Goal: Obtain resource: Download file/media

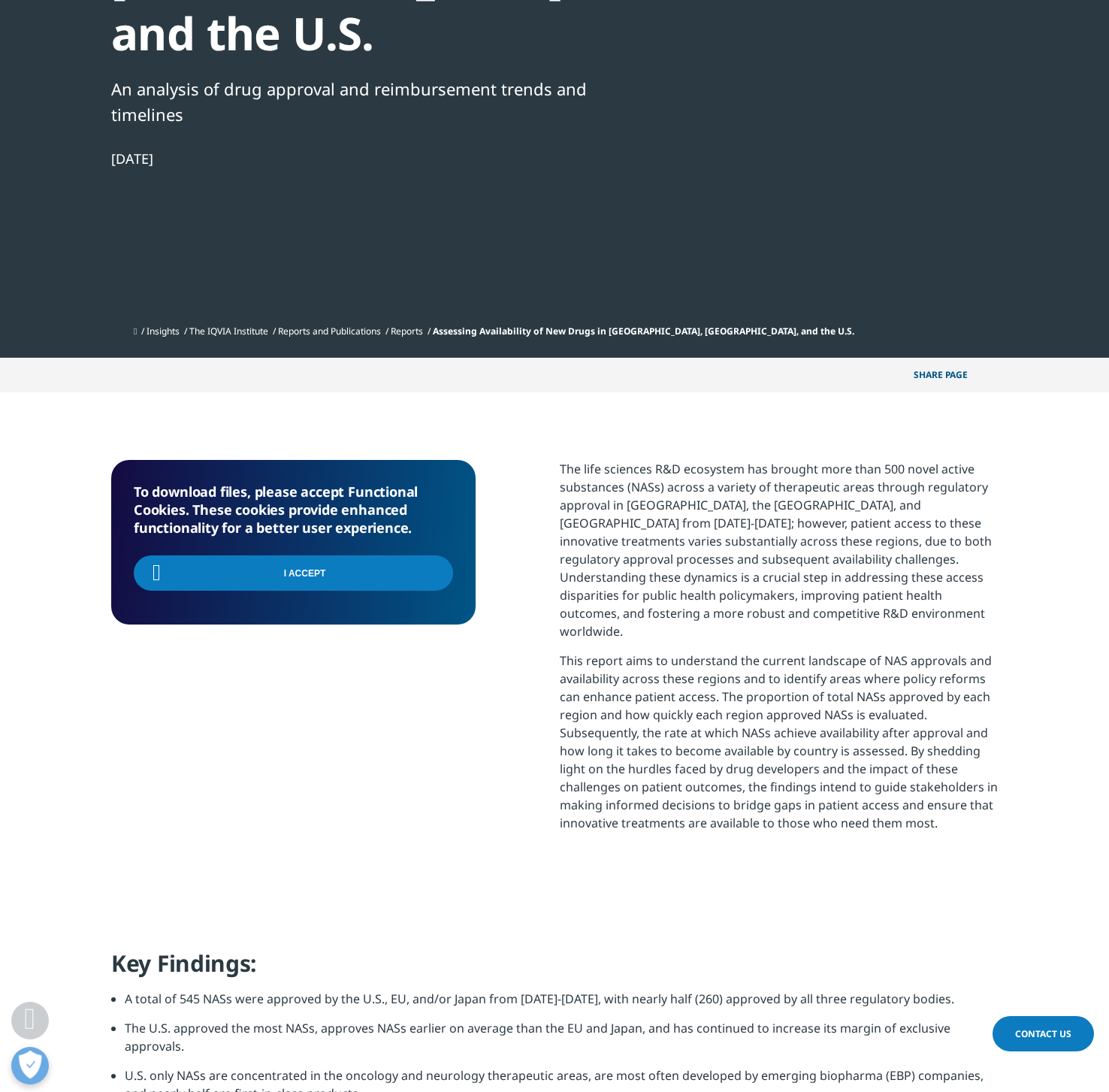
scroll to position [402, 886]
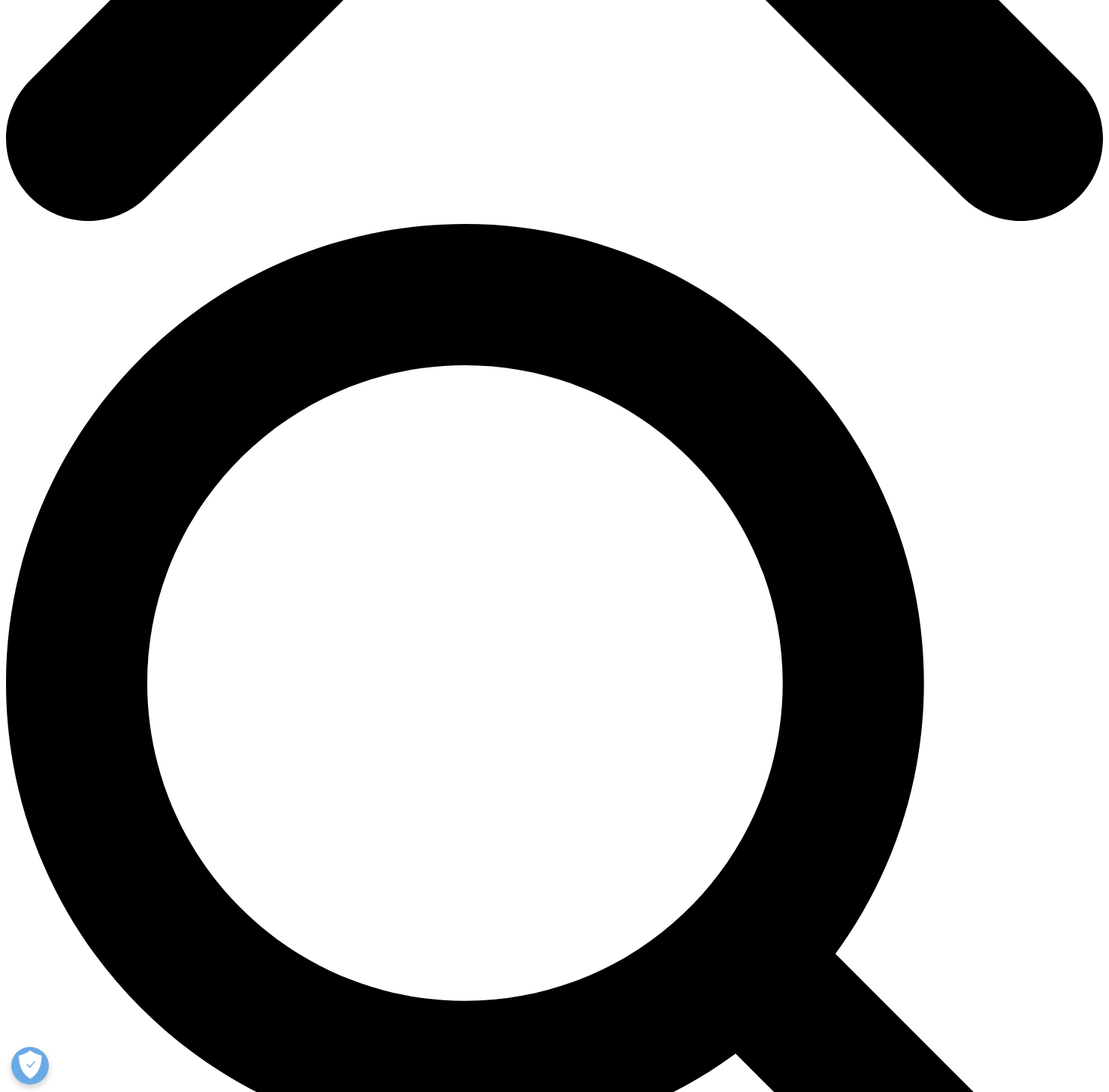
scroll to position [820, 0]
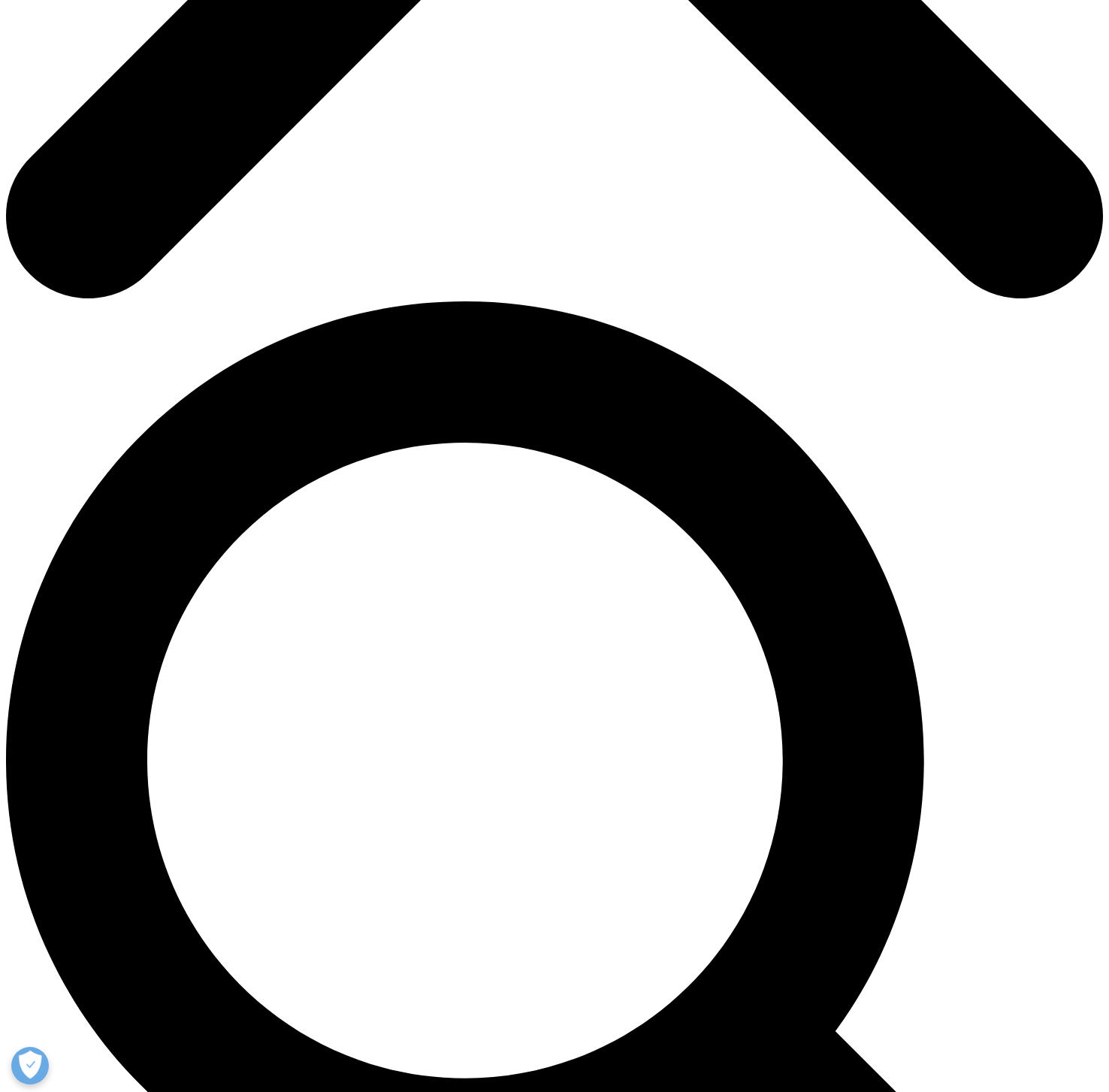
type input "Travis"
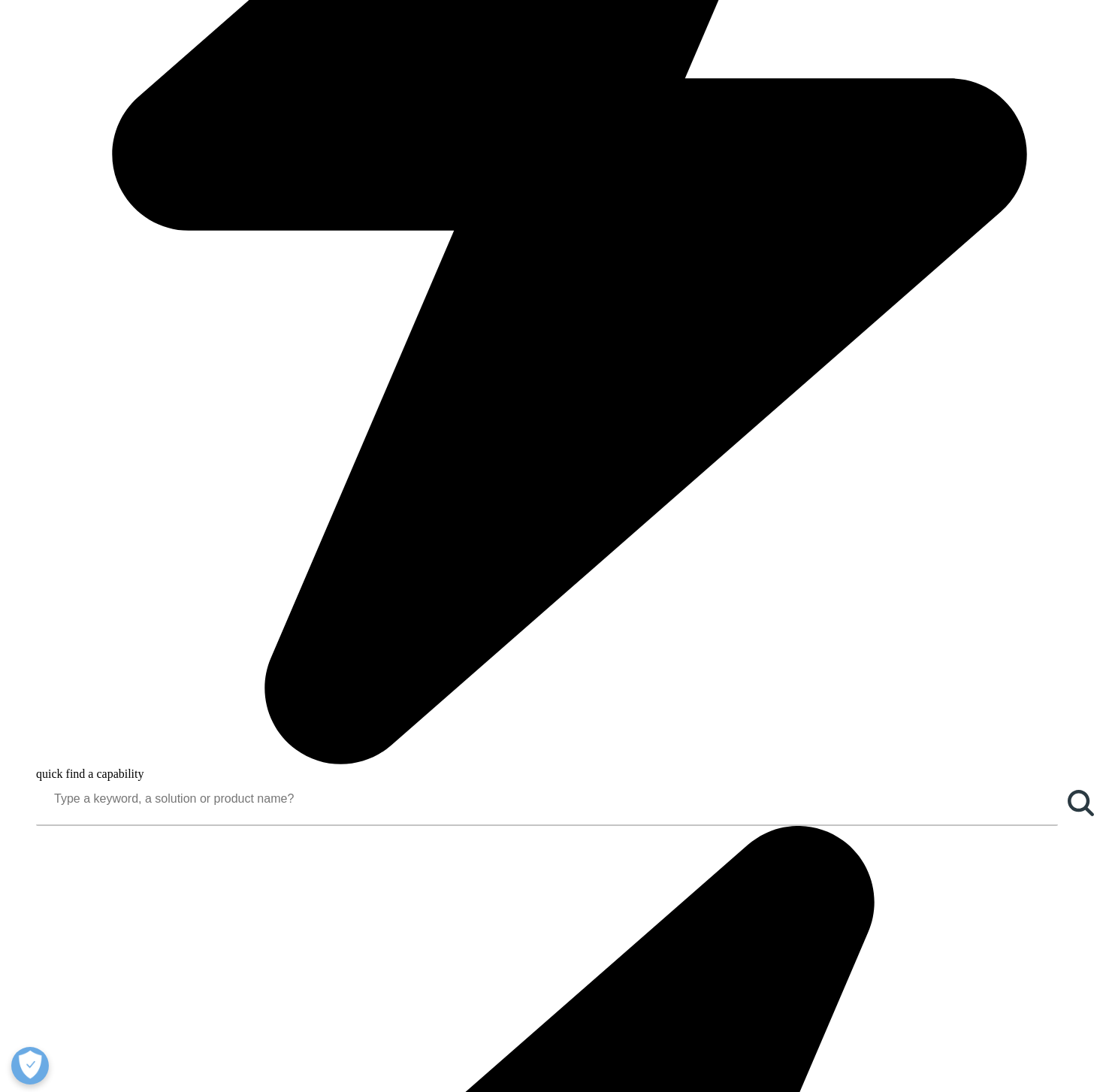
type input "Manint"
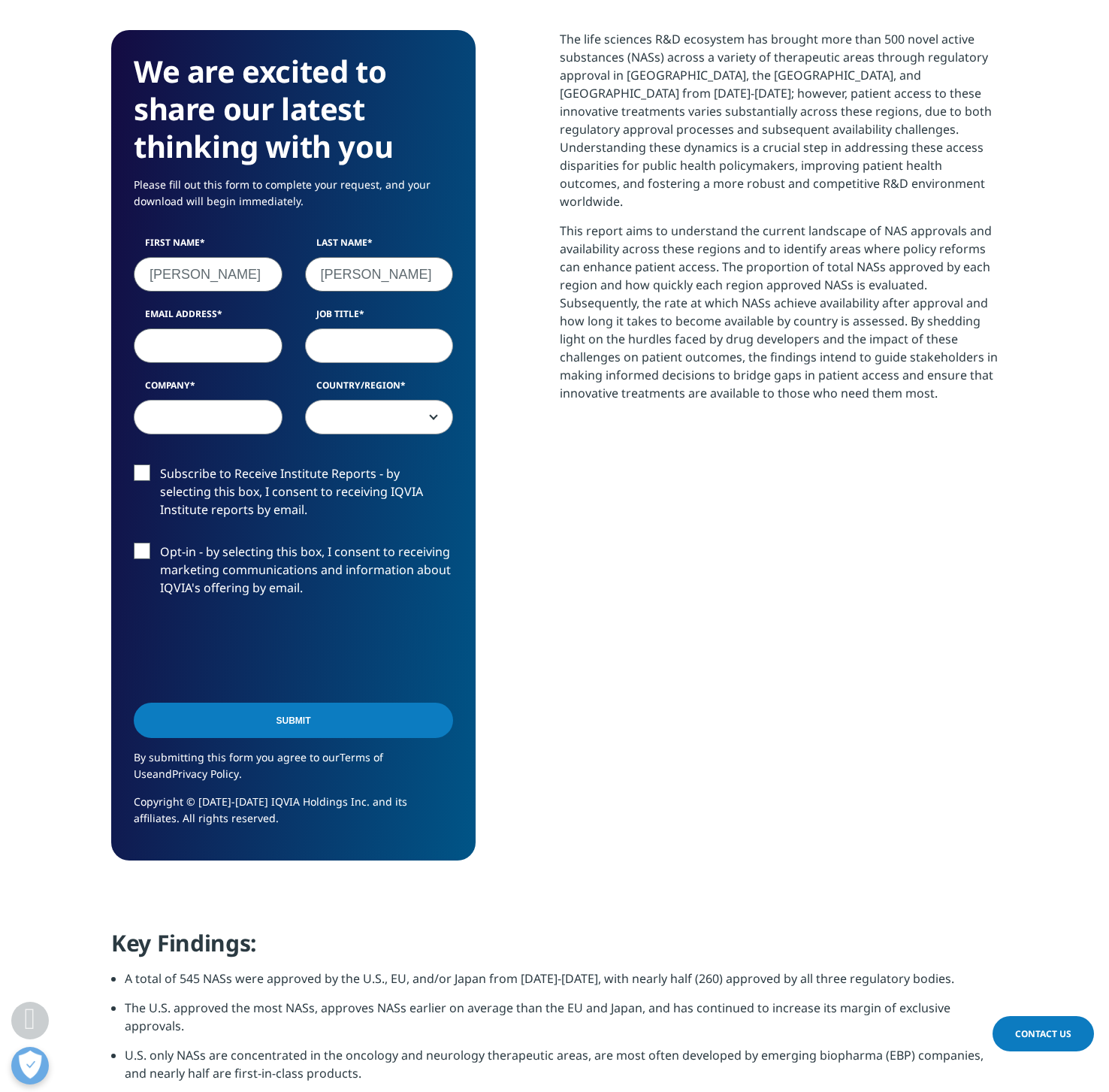
drag, startPoint x: 149, startPoint y: 304, endPoint x: 162, endPoint y: 302, distance: 13.2
click at [150, 328] on input "Email Address" at bounding box center [207, 346] width 149 height 35
type input "travis@tiicann.org"
click at [340, 328] on input "Job Title" at bounding box center [379, 346] width 149 height 35
type input "DoC"
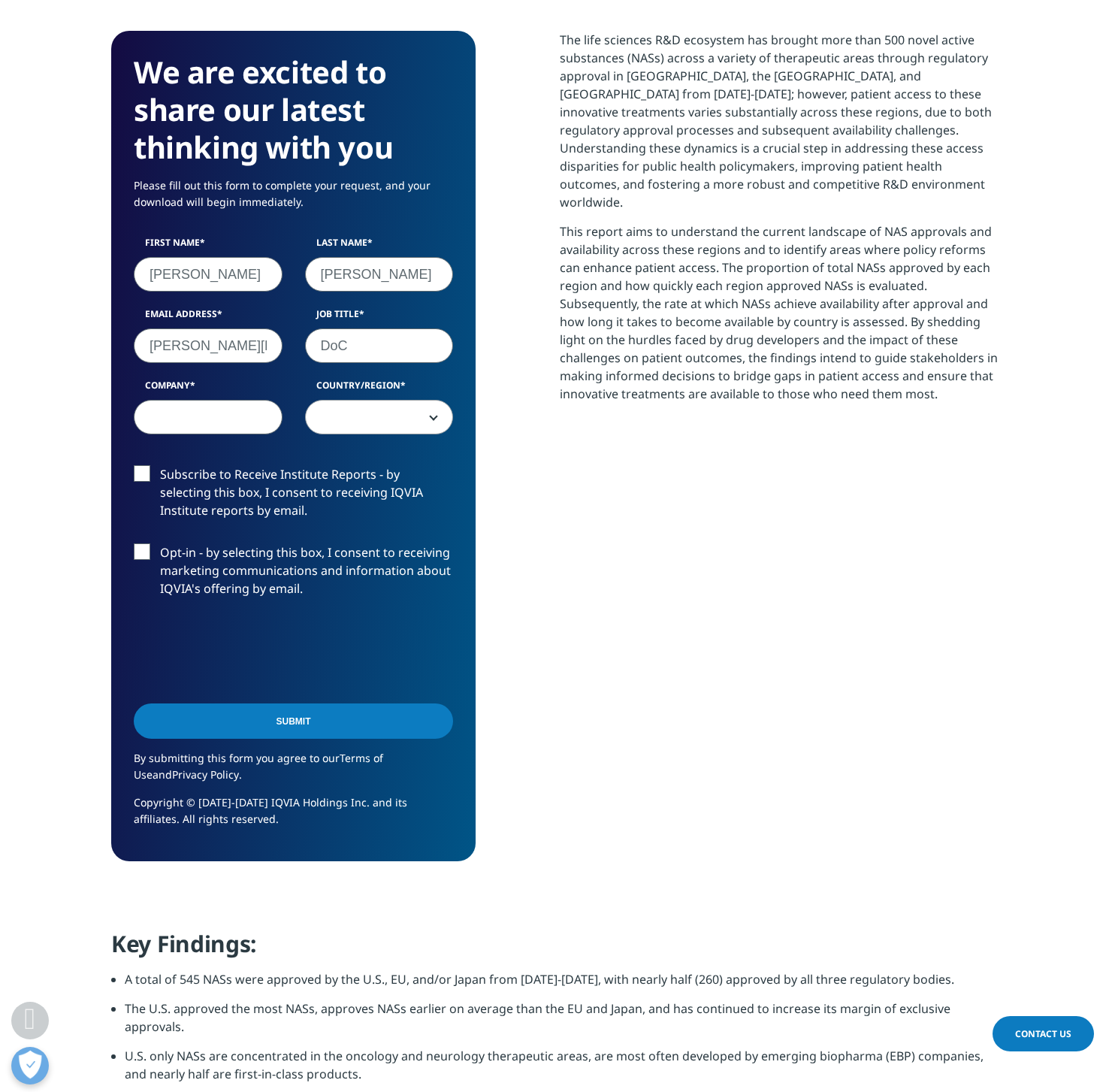
click at [223, 400] on input "Company" at bounding box center [207, 417] width 149 height 35
type input "TIICANN"
click at [376, 400] on span at bounding box center [378, 418] width 147 height 35
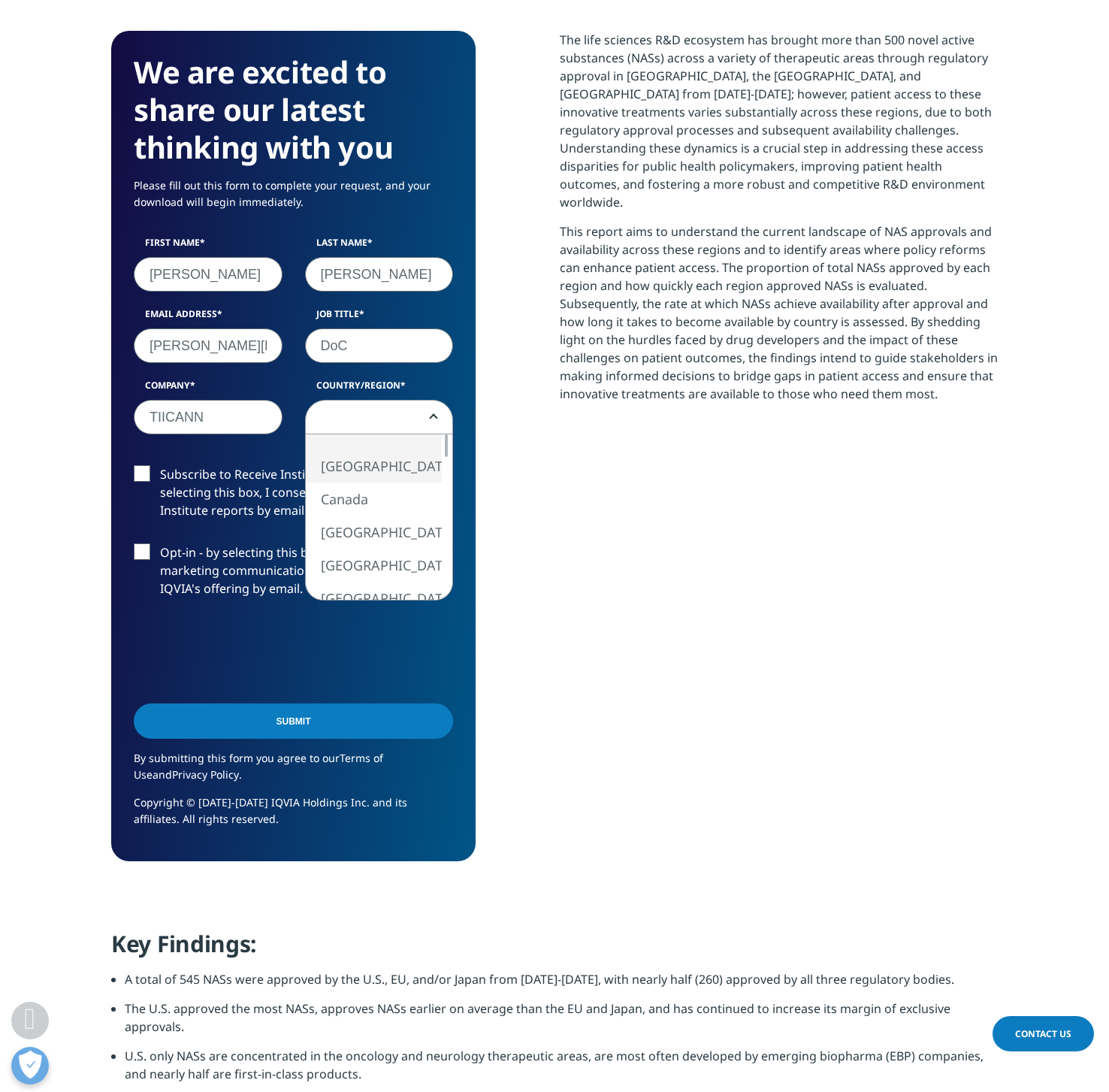
select select "[GEOGRAPHIC_DATA]"
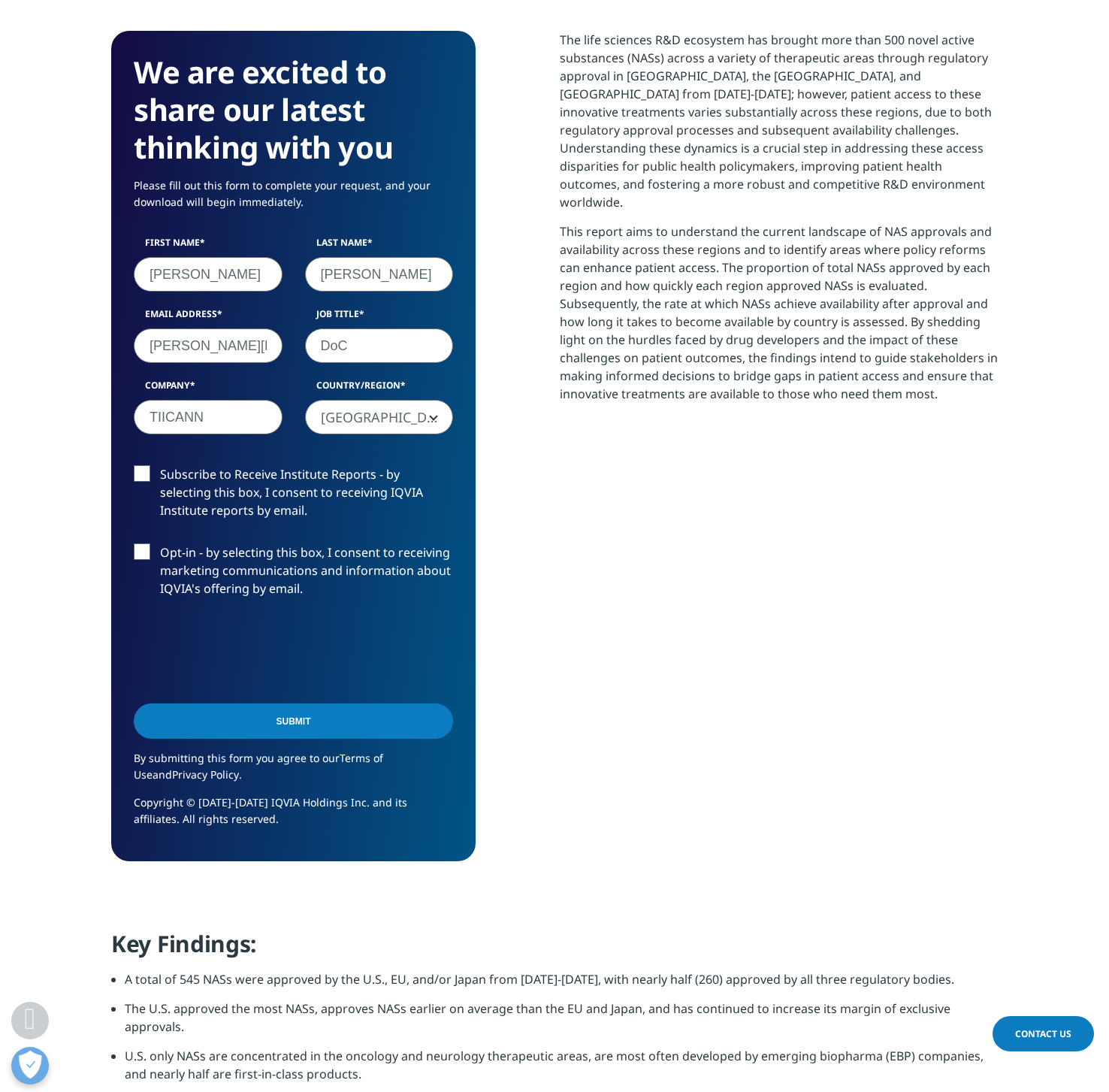
click at [238, 465] on label "Subscribe to Receive Institute Reports - by selecting this box, I consent to re…" at bounding box center [293, 496] width 320 height 62
click at [160, 465] on input "Subscribe to Receive Institute Reports - by selecting this box, I consent to re…" at bounding box center [160, 465] width 0 height 0
click at [238, 465] on label "Subscribe to Receive Institute Reports - by selecting this box, I consent to re…" at bounding box center [293, 496] width 320 height 62
click at [160, 465] on input "Subscribe to Receive Institute Reports - by selecting this box, I consent to re…" at bounding box center [160, 465] width 0 height 0
click at [736, 610] on div "The life sciences R&D ecosystem has brought more than 500 novel active substanc…" at bounding box center [779, 446] width 438 height 831
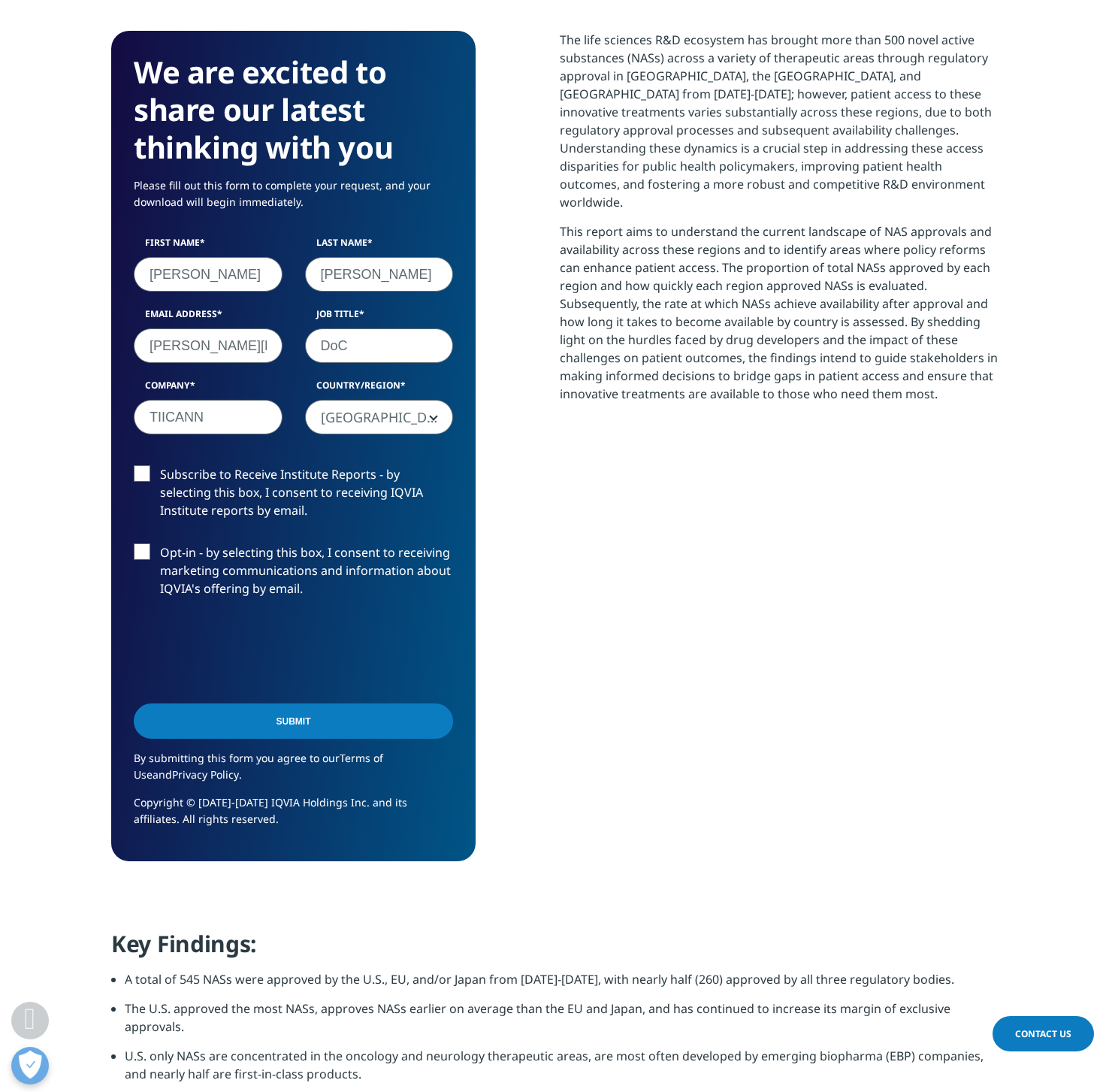
click at [312, 703] on input "Submit" at bounding box center [293, 720] width 320 height 36
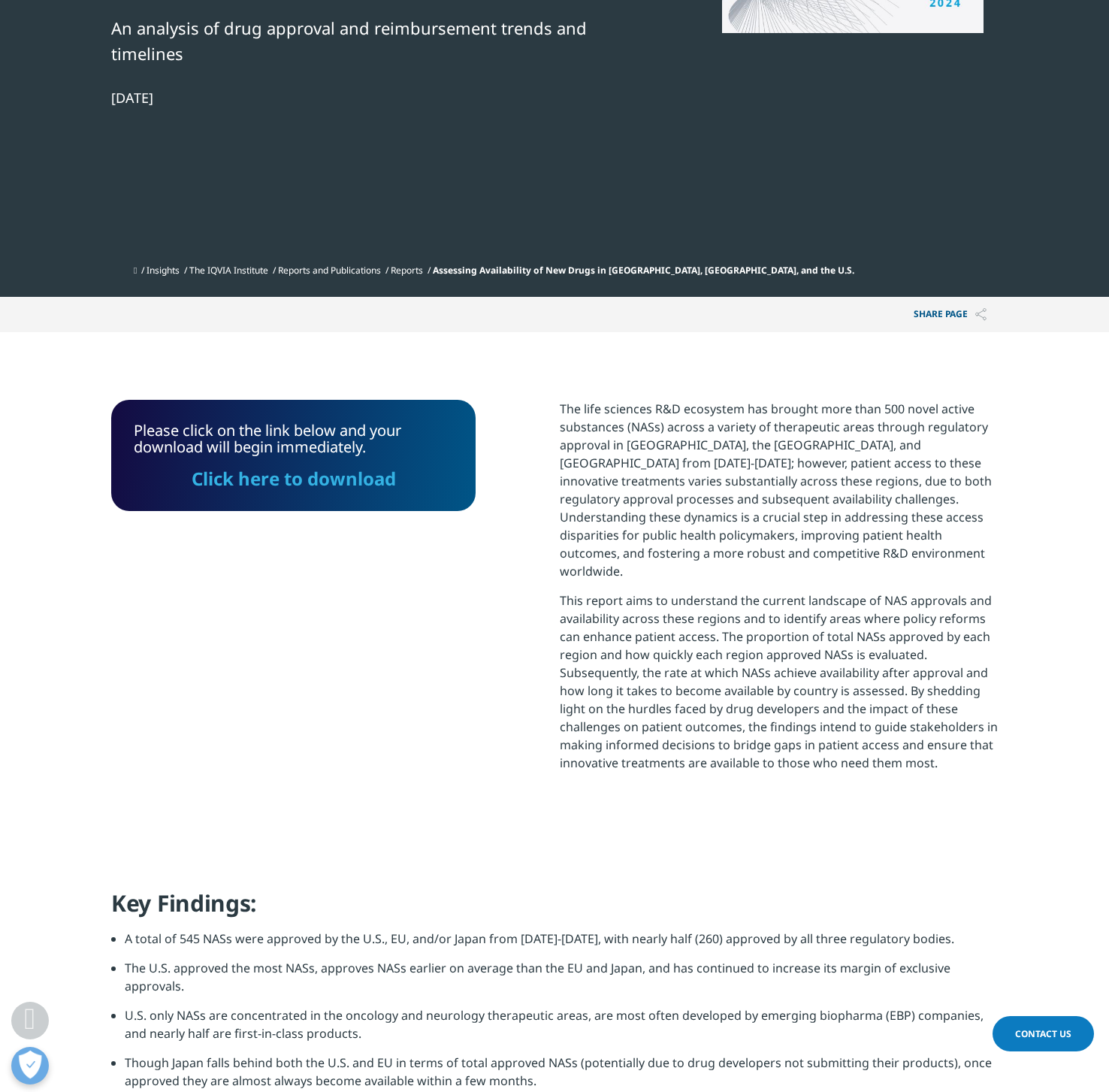
scroll to position [375, 0]
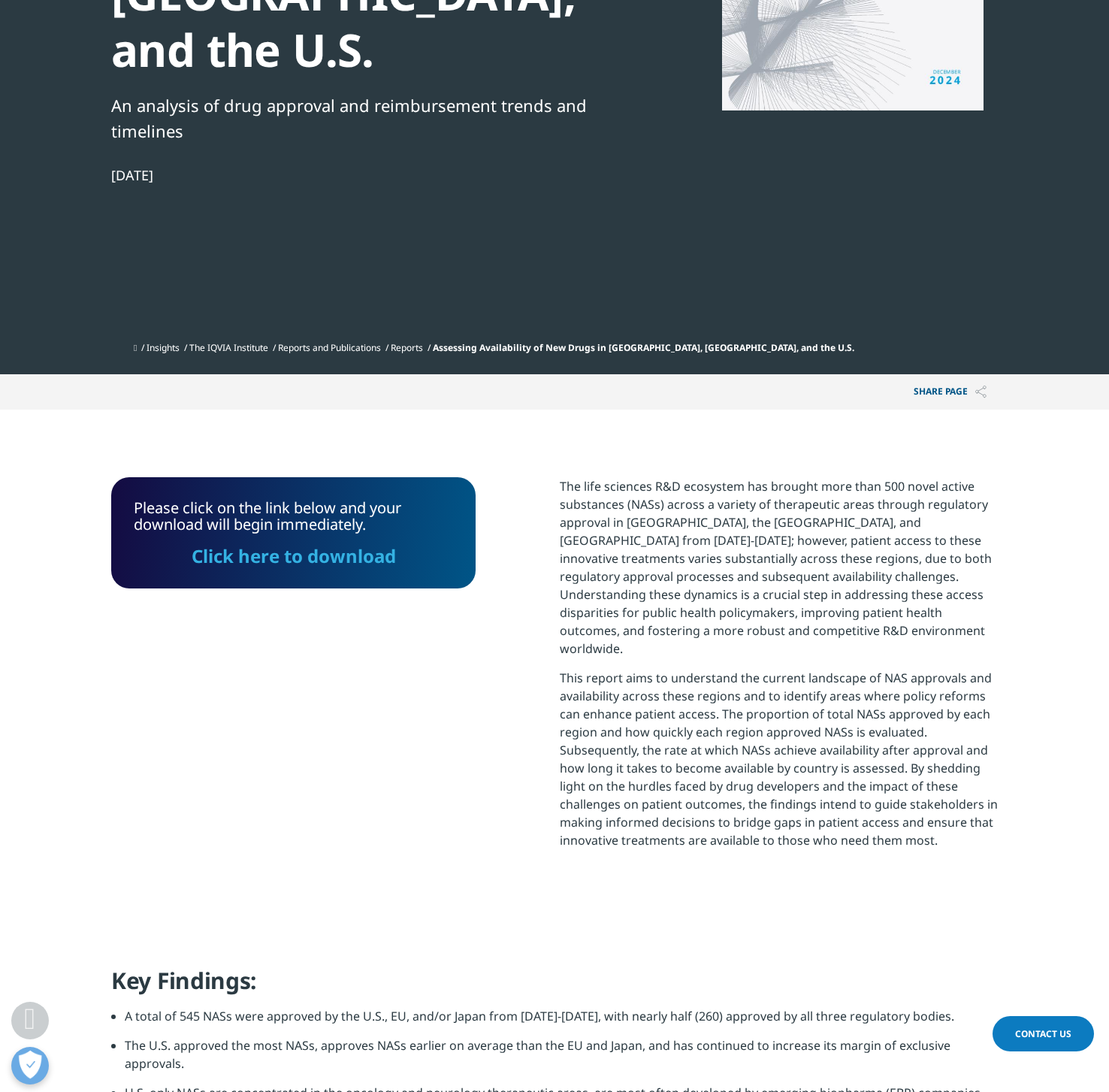
click at [292, 544] on link "Click here to download" at bounding box center [294, 556] width 205 height 25
